Goal: Transaction & Acquisition: Obtain resource

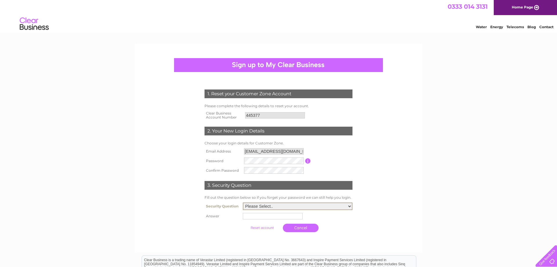
click at [243, 202] on select "Please Select.. In what town or city was your first job? In what town or city d…" at bounding box center [298, 206] width 110 height 8
select select "1"
click option "In what town or city was your first job?" at bounding box center [0, 0] width 0 height 0
click at [243, 202] on select "Please Select.. In what town or city was your first job? In what town or city d…" at bounding box center [298, 206] width 110 height 8
click option "In what town or city was your first job?" at bounding box center [0, 0] width 0 height 0
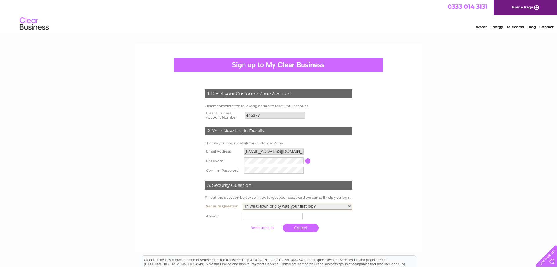
click at [262, 219] on input "text" at bounding box center [273, 216] width 60 height 6
type input "tuzla"
click at [270, 225] on input "submit" at bounding box center [263, 227] width 36 height 8
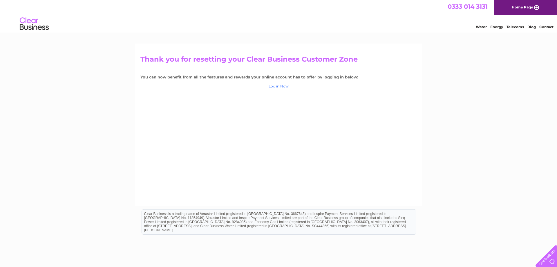
click at [279, 87] on link "Log in Now" at bounding box center [279, 86] width 20 height 4
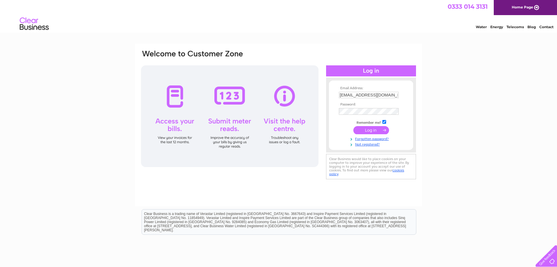
click at [378, 129] on input "submit" at bounding box center [372, 130] width 36 height 8
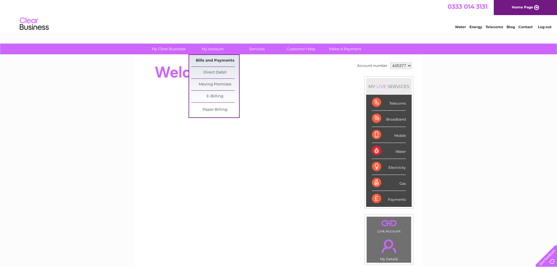
click at [214, 59] on link "Bills and Payments" at bounding box center [215, 61] width 48 height 12
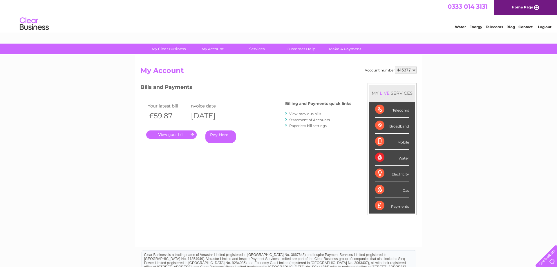
click at [187, 134] on link "." at bounding box center [171, 134] width 51 height 8
click at [311, 114] on link "View previous bills" at bounding box center [305, 113] width 32 height 4
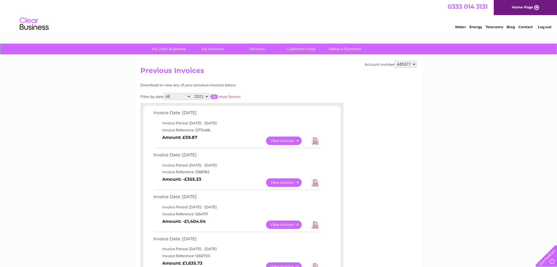
click at [192, 93] on select "2021 2020 2019 2018" at bounding box center [200, 96] width 17 height 7
click at [257, 83] on div "Account number 445377 Previous Invoices Download or view any of your previous i…" at bounding box center [278, 263] width 287 height 417
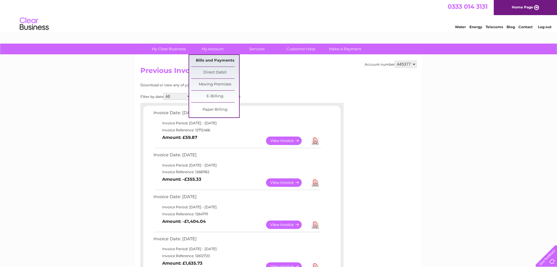
click at [218, 58] on link "Bills and Payments" at bounding box center [215, 61] width 48 height 12
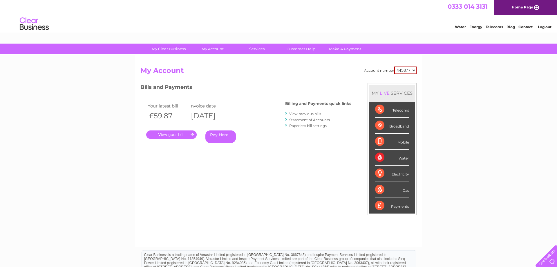
click at [307, 121] on link "Statement of Accounts" at bounding box center [309, 120] width 41 height 4
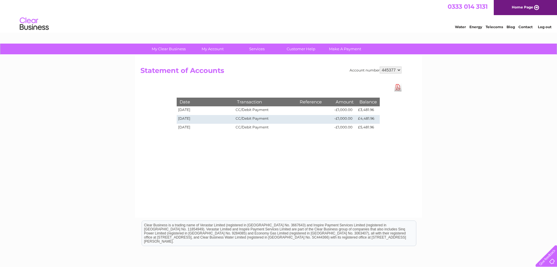
click at [397, 86] on link "Download Pdf" at bounding box center [398, 87] width 7 height 8
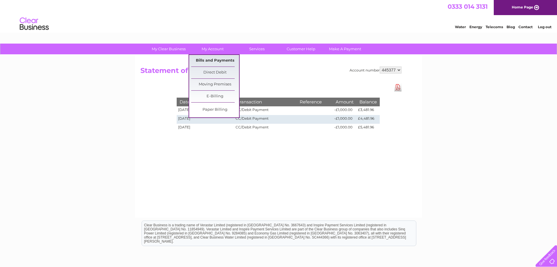
click at [211, 60] on link "Bills and Payments" at bounding box center [215, 61] width 48 height 12
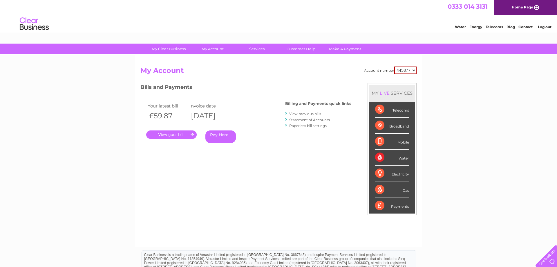
click at [307, 112] on link "View previous bills" at bounding box center [305, 113] width 32 height 4
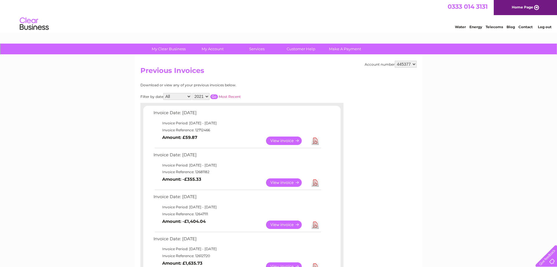
scroll to position [30, 0]
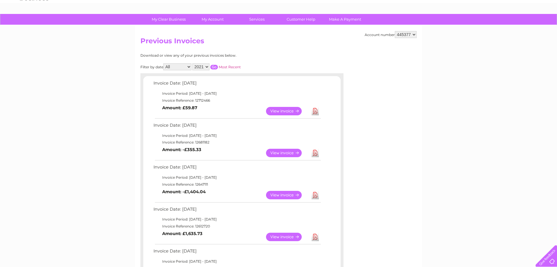
click at [295, 113] on link "View" at bounding box center [287, 111] width 43 height 8
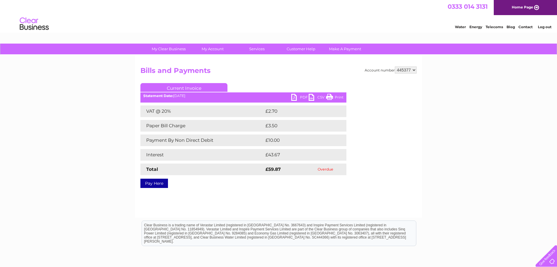
click at [295, 95] on link "PDF" at bounding box center [299, 98] width 17 height 8
